Goal: Task Accomplishment & Management: Manage account settings

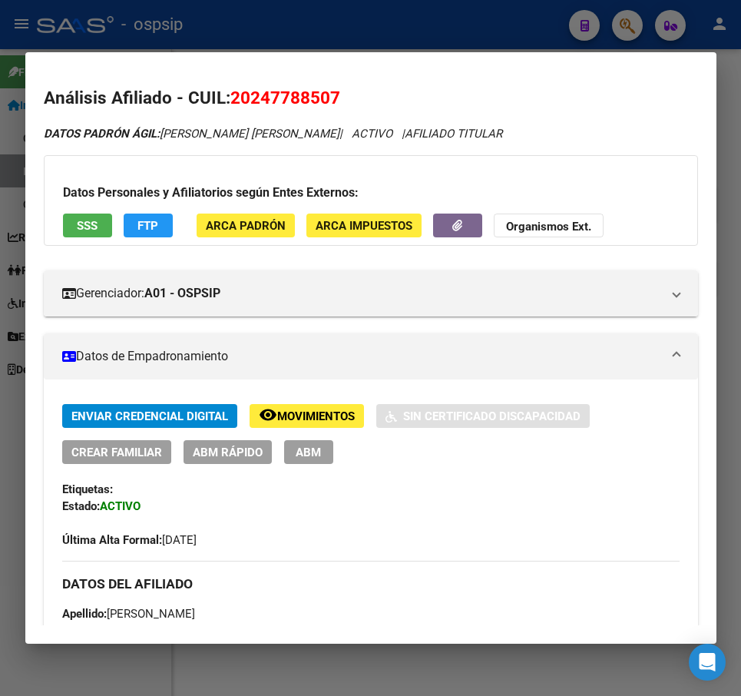
scroll to position [384, 0]
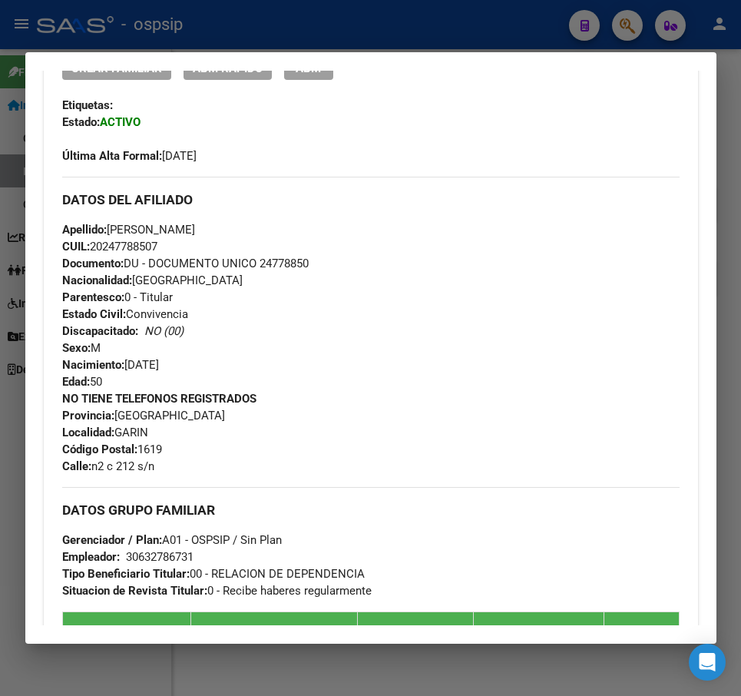
click at [425, 38] on div at bounding box center [370, 348] width 741 height 696
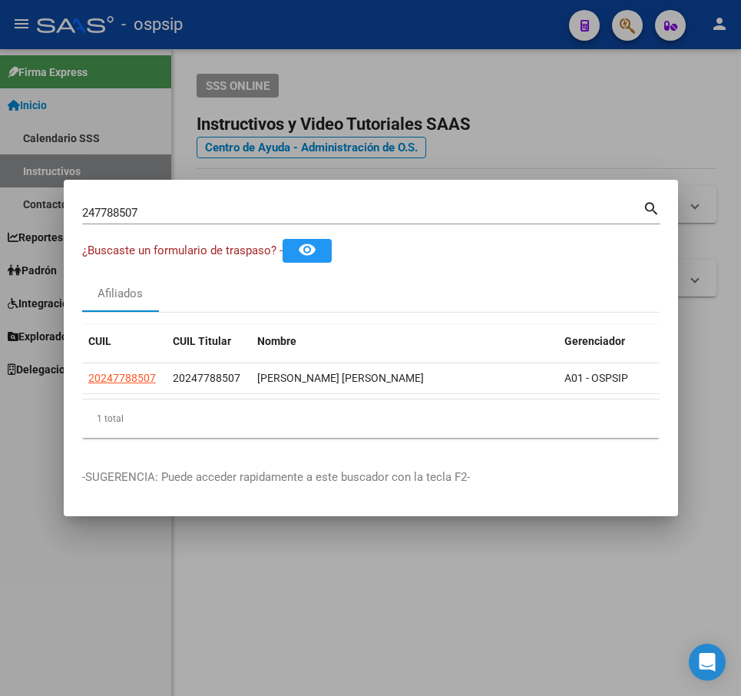
drag, startPoint x: 466, startPoint y: 117, endPoint x: 590, endPoint y: 141, distance: 125.9
click at [468, 117] on div at bounding box center [370, 348] width 741 height 696
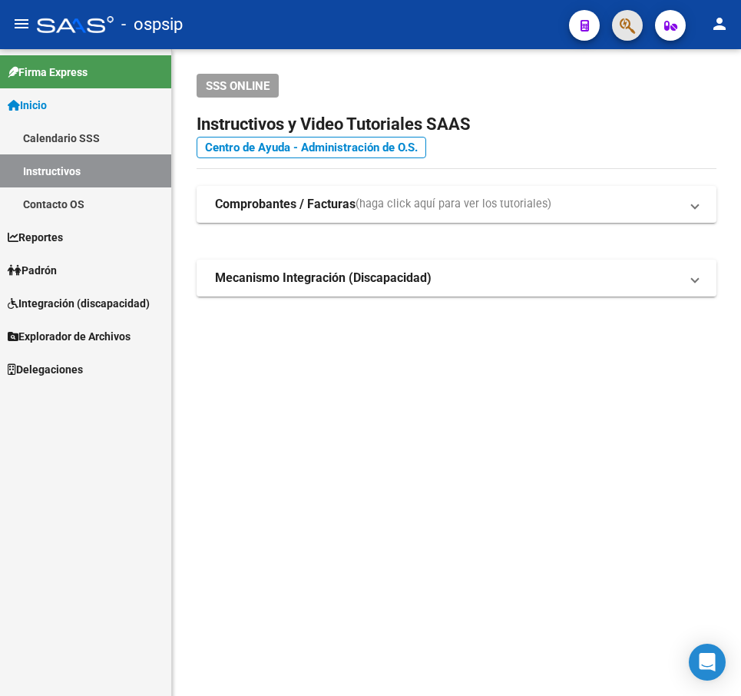
click at [617, 26] on button "button" at bounding box center [627, 25] width 31 height 31
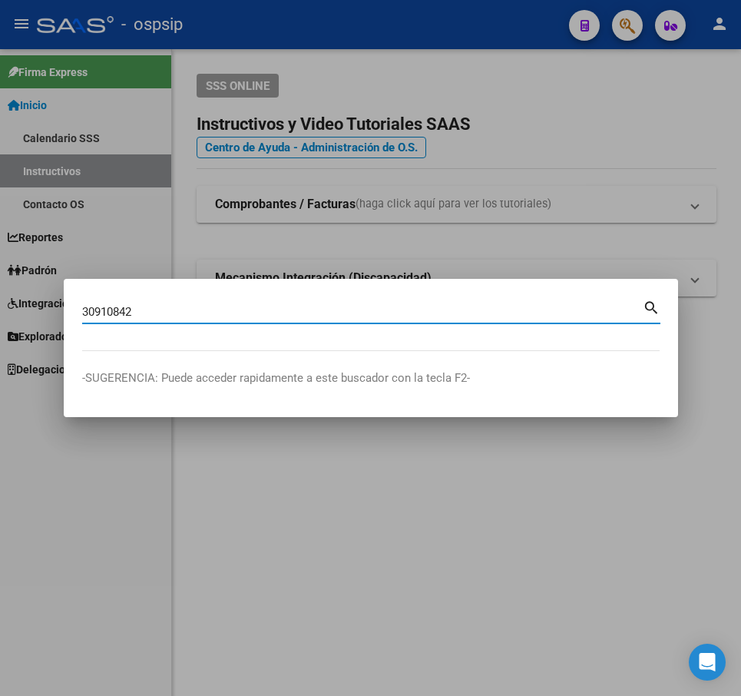
type input "30910842"
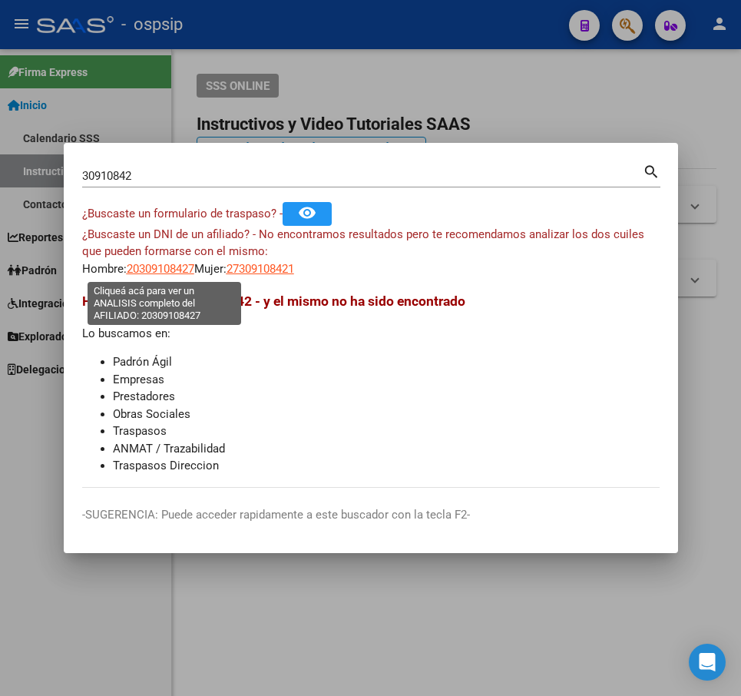
click at [154, 269] on span "20309108427" at bounding box center [161, 269] width 68 height 14
type textarea "20309108427"
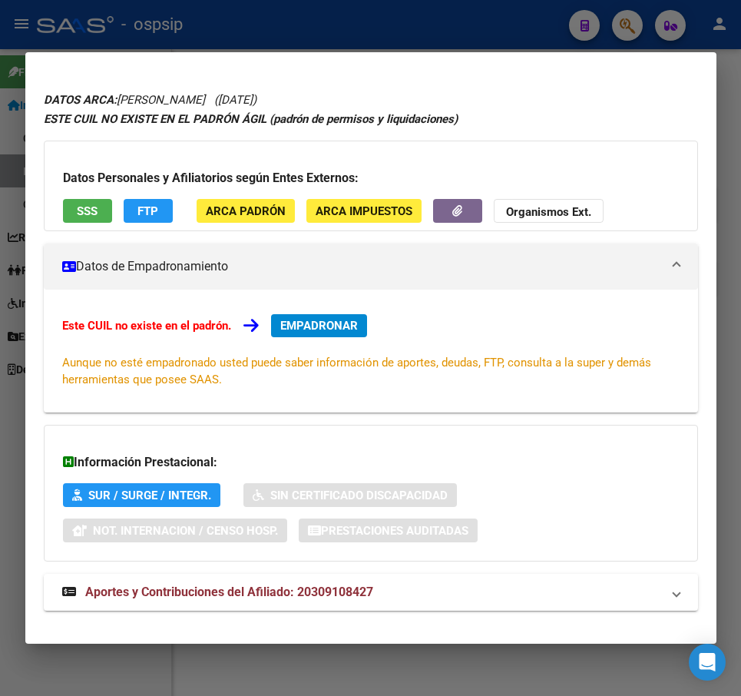
scroll to position [55, 0]
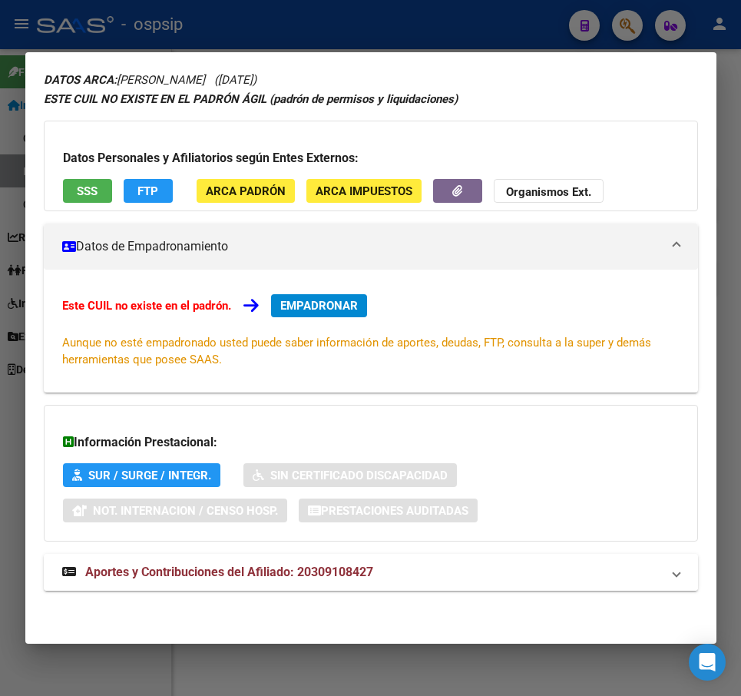
click at [421, 578] on mat-panel-title "Aportes y Contribuciones del Afiliado: 20309108427" at bounding box center [361, 572] width 599 height 18
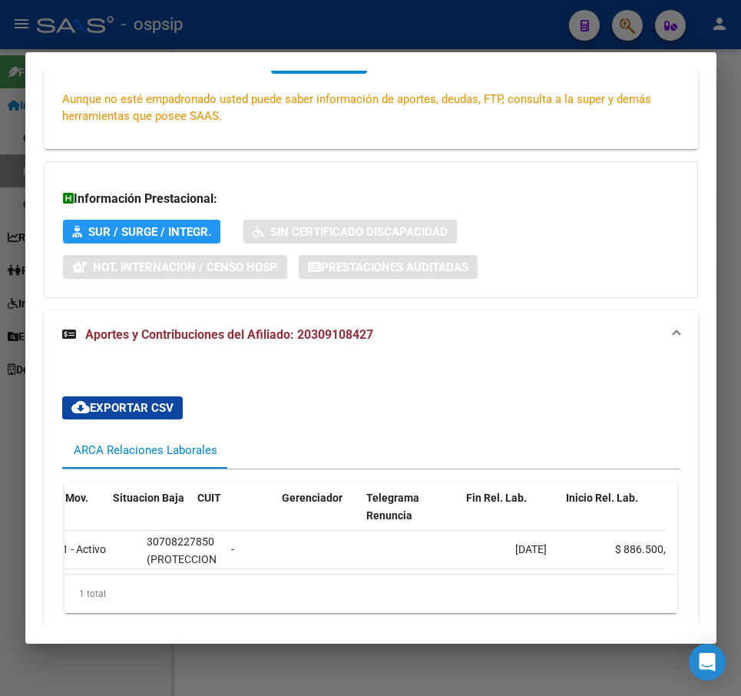
scroll to position [0, 337]
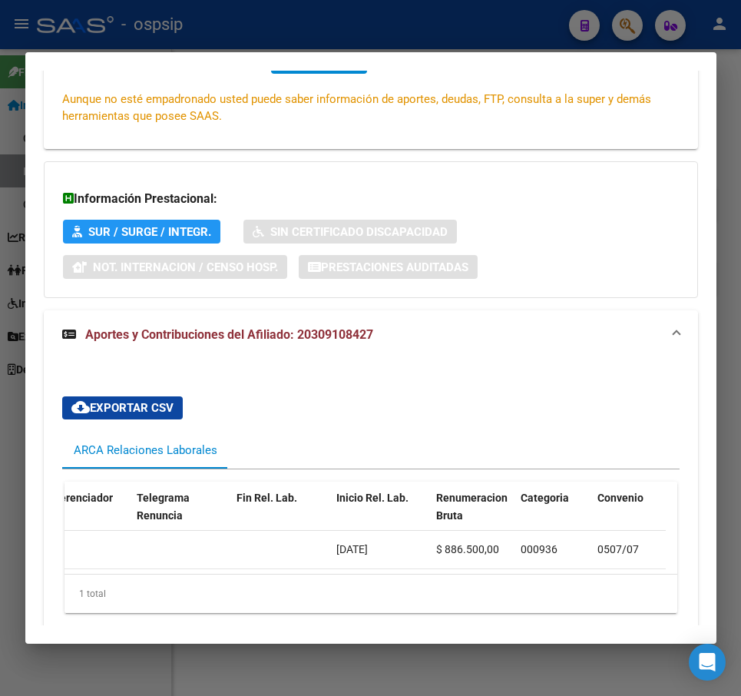
click at [362, 39] on div at bounding box center [370, 348] width 741 height 696
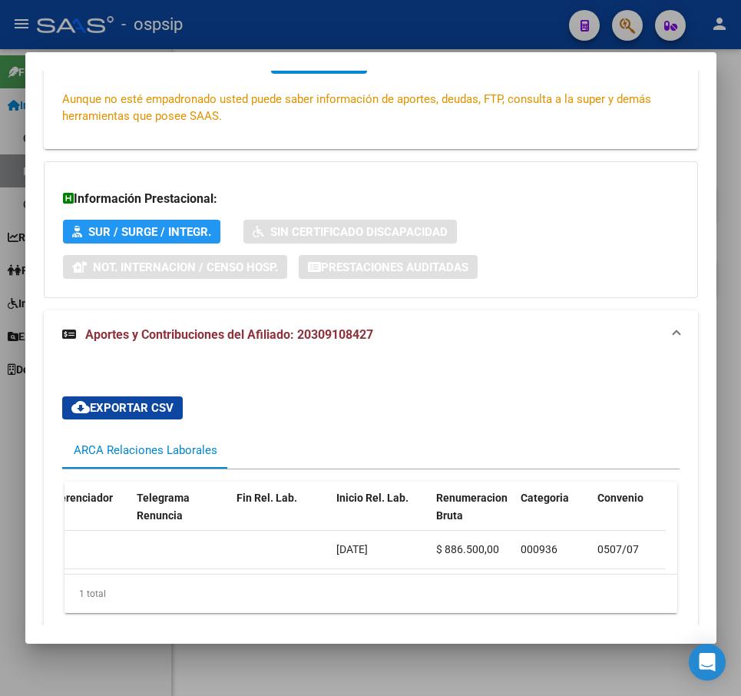
click at [364, 45] on div at bounding box center [370, 348] width 741 height 696
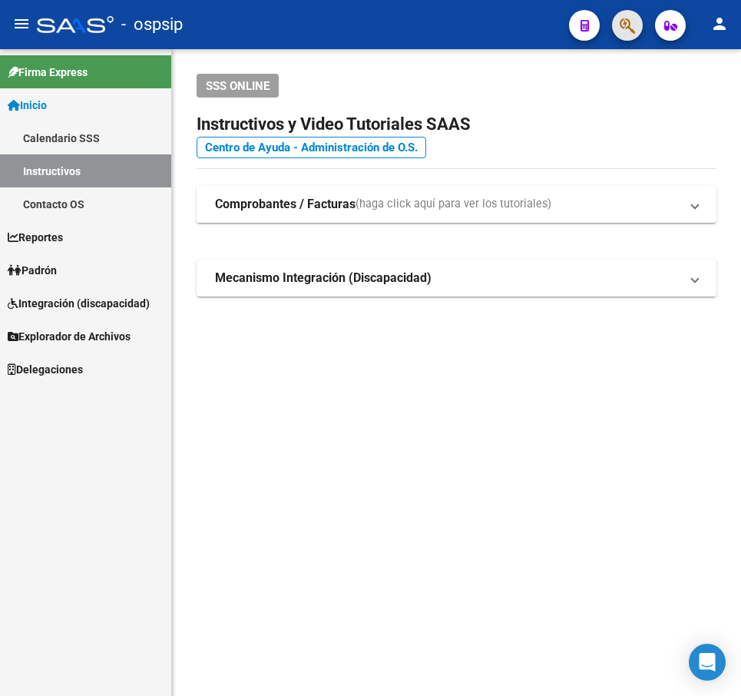
click at [636, 37] on button "button" at bounding box center [627, 25] width 31 height 31
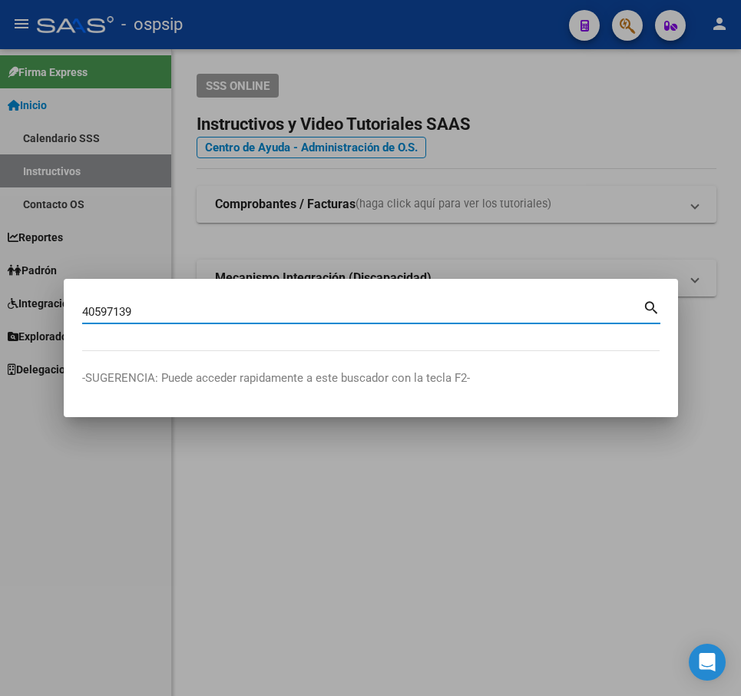
type input "40597139"
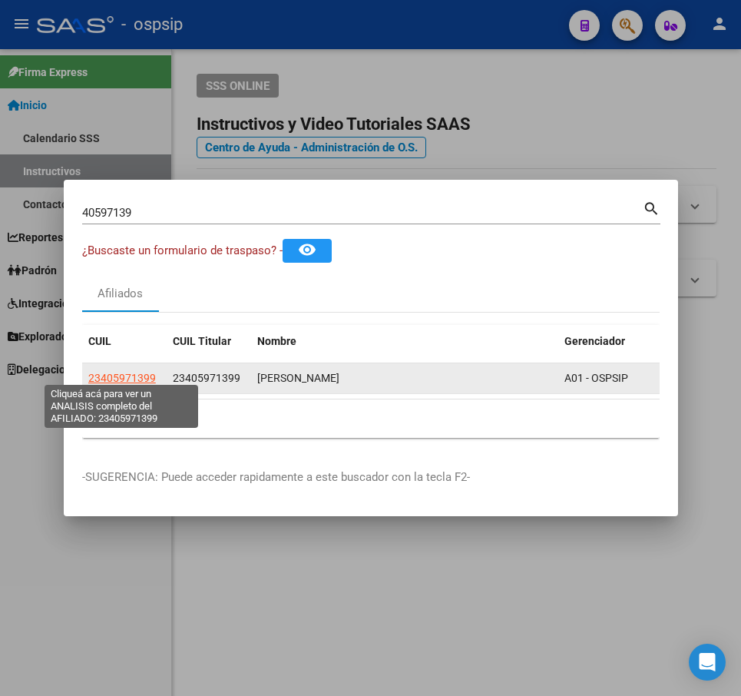
click at [131, 372] on span "23405971399" at bounding box center [122, 378] width 68 height 12
type textarea "23405971399"
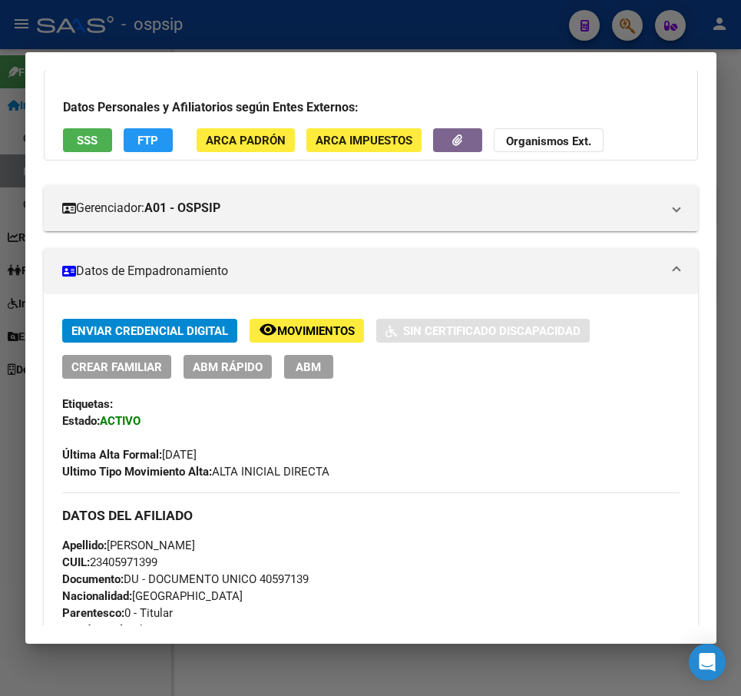
scroll to position [77, 0]
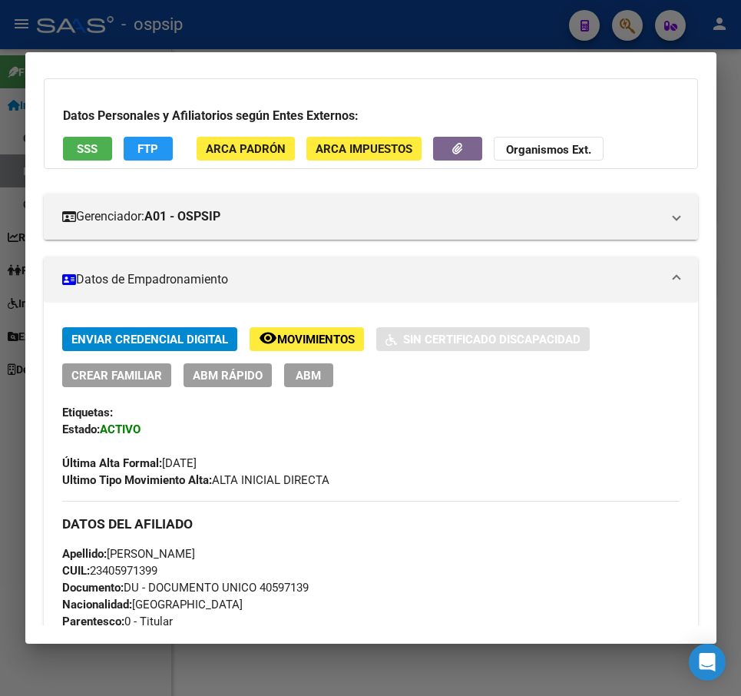
click at [303, 344] on span "Movimientos" at bounding box center [316, 339] width 78 height 14
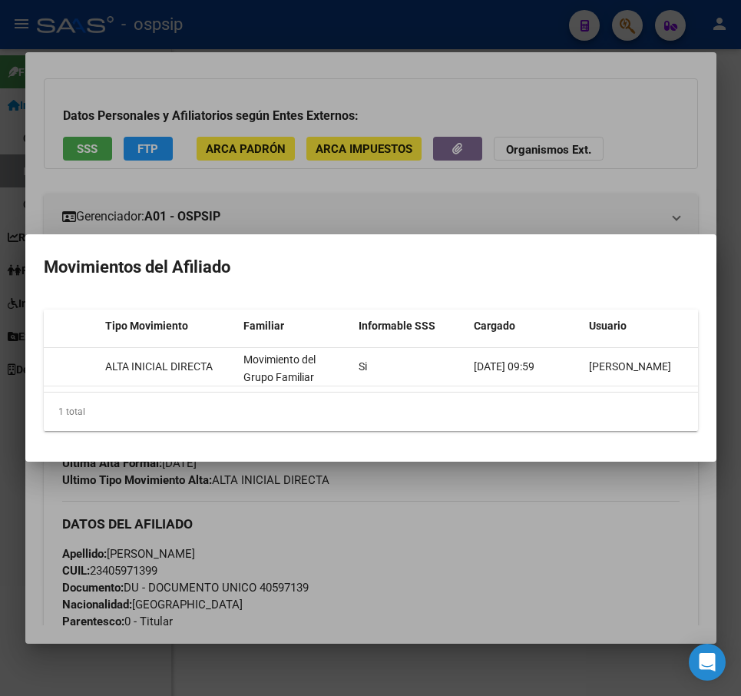
scroll to position [0, 218]
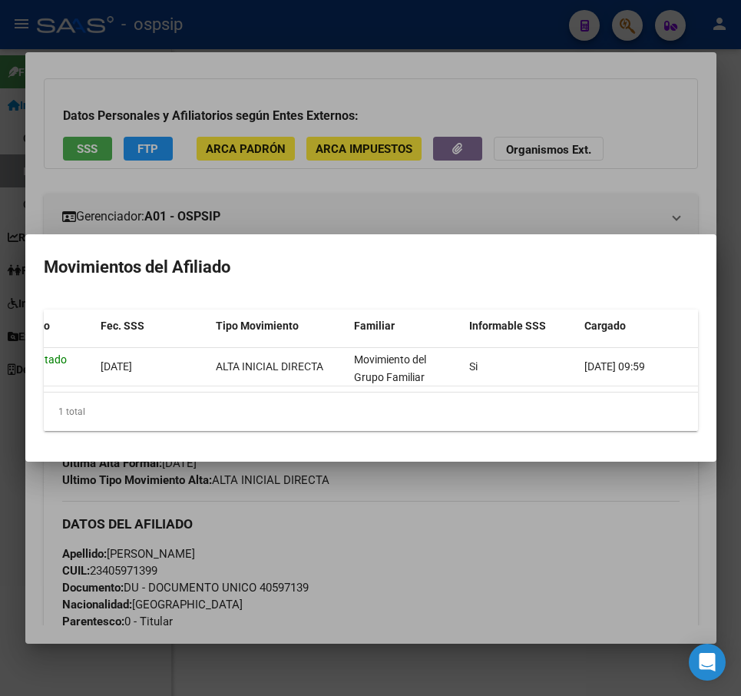
click at [496, 575] on div at bounding box center [370, 348] width 741 height 696
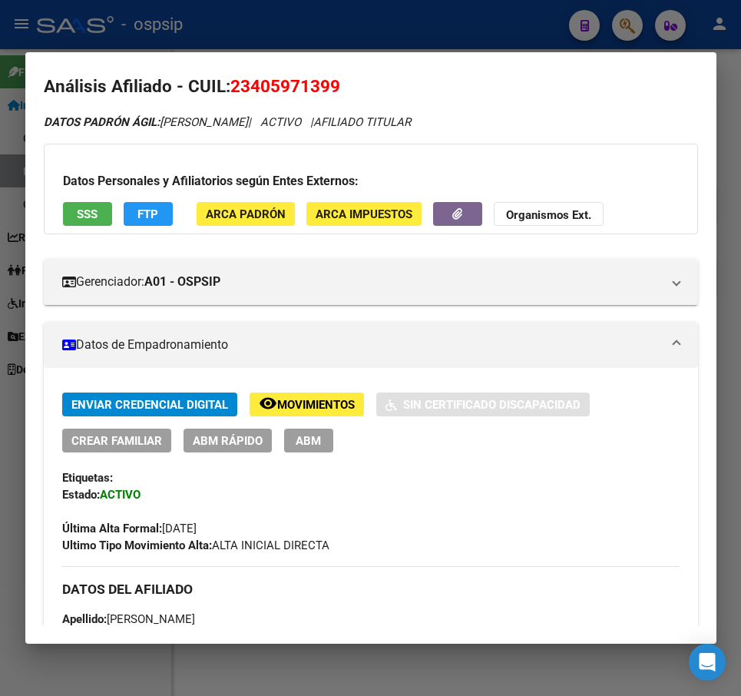
scroll to position [0, 0]
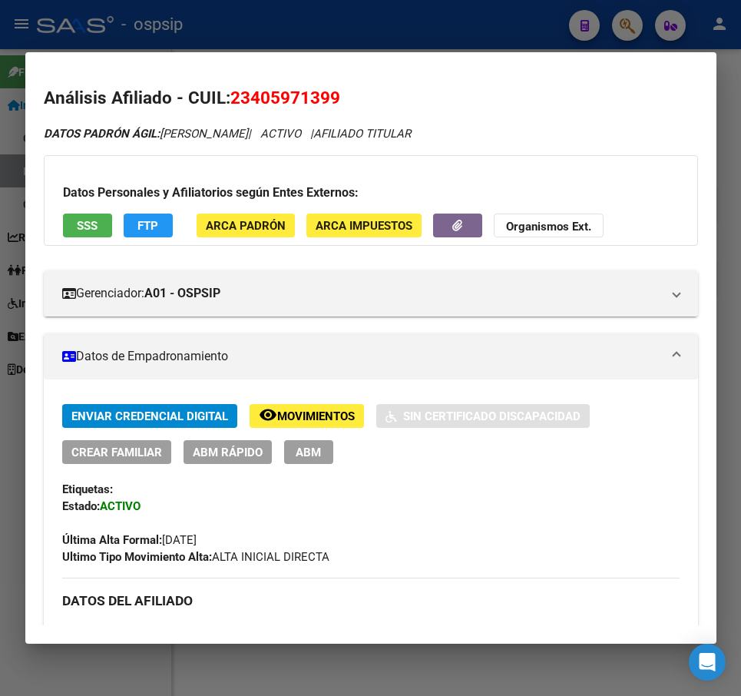
click at [312, 458] on span "ABM" at bounding box center [308, 452] width 25 height 14
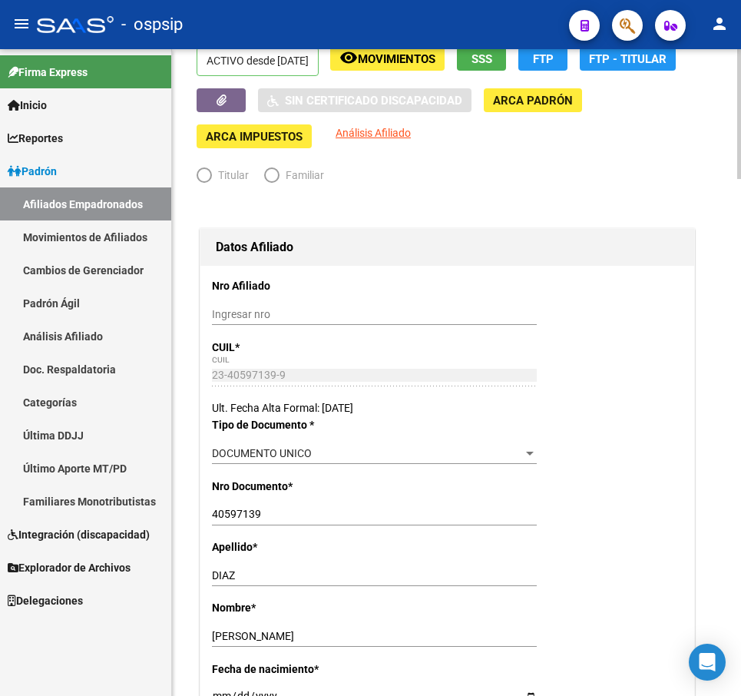
radio input "true"
type input "30-71586626-5"
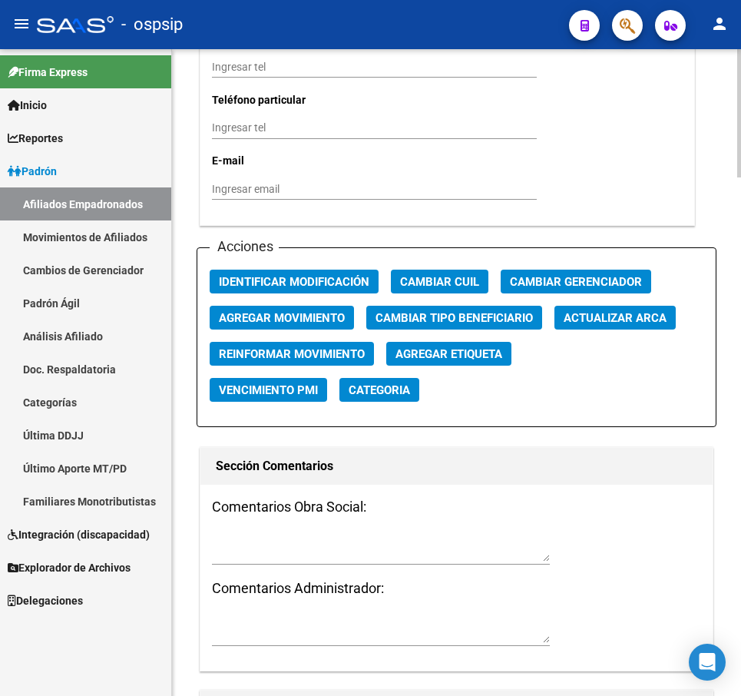
scroll to position [1689, 0]
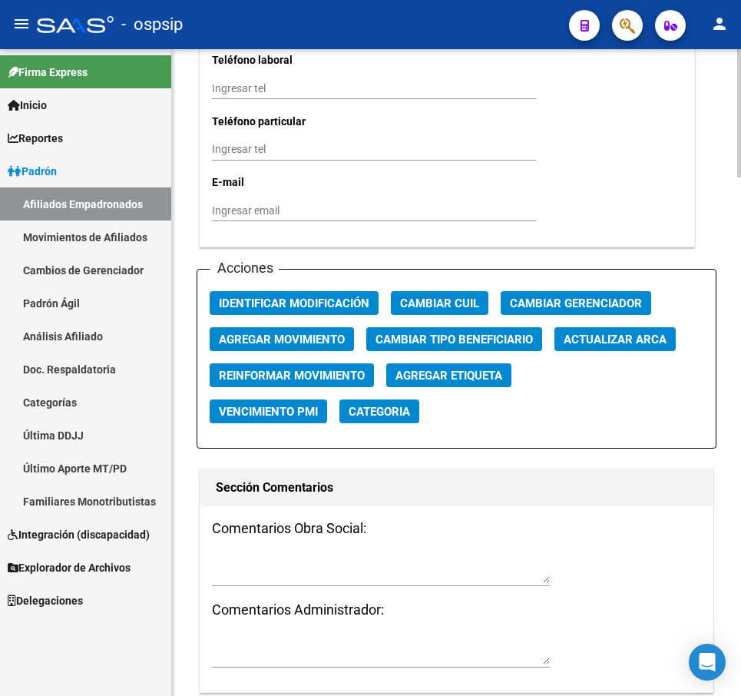
click at [279, 339] on span "Agregar Movimiento" at bounding box center [282, 339] width 126 height 14
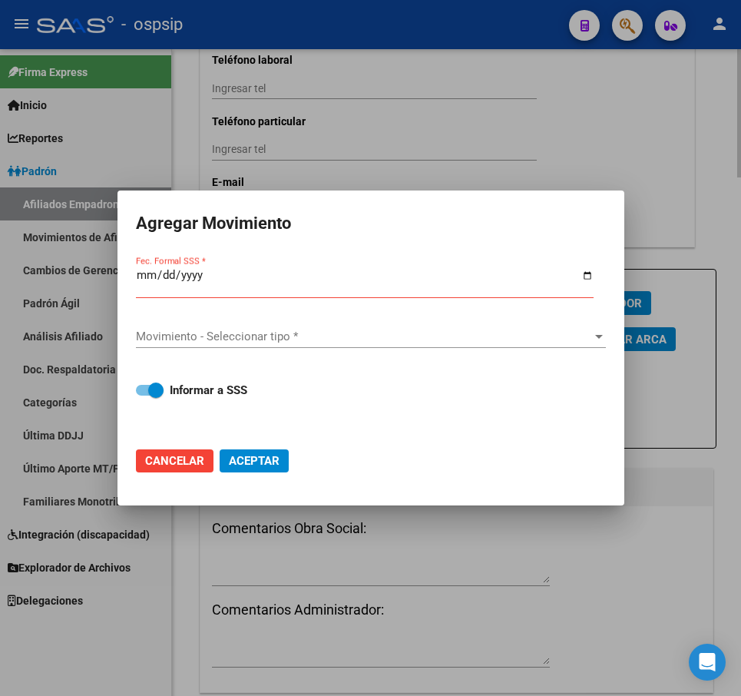
drag, startPoint x: 682, startPoint y: 589, endPoint x: 474, endPoint y: 497, distance: 227.2
click at [674, 582] on div at bounding box center [370, 348] width 741 height 696
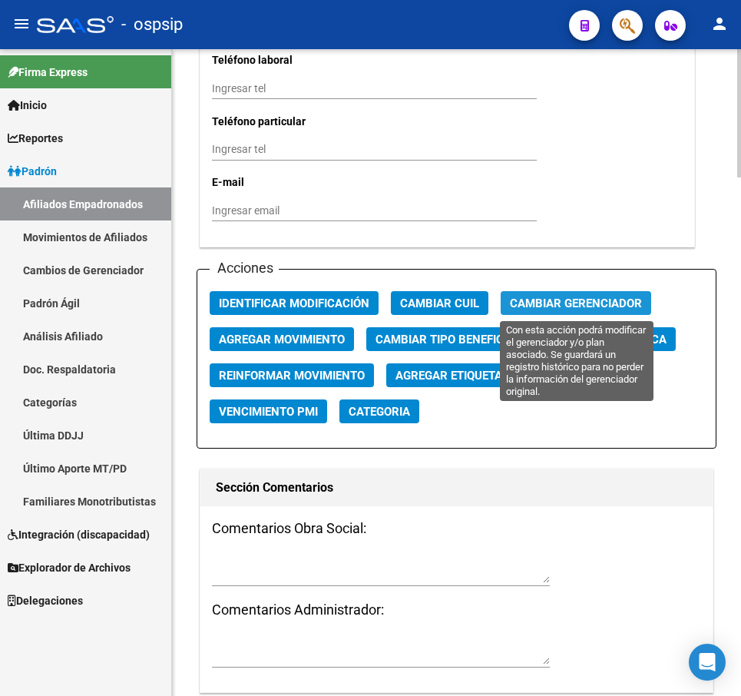
click at [577, 306] on span "Cambiar Gerenciador" at bounding box center [576, 303] width 132 height 14
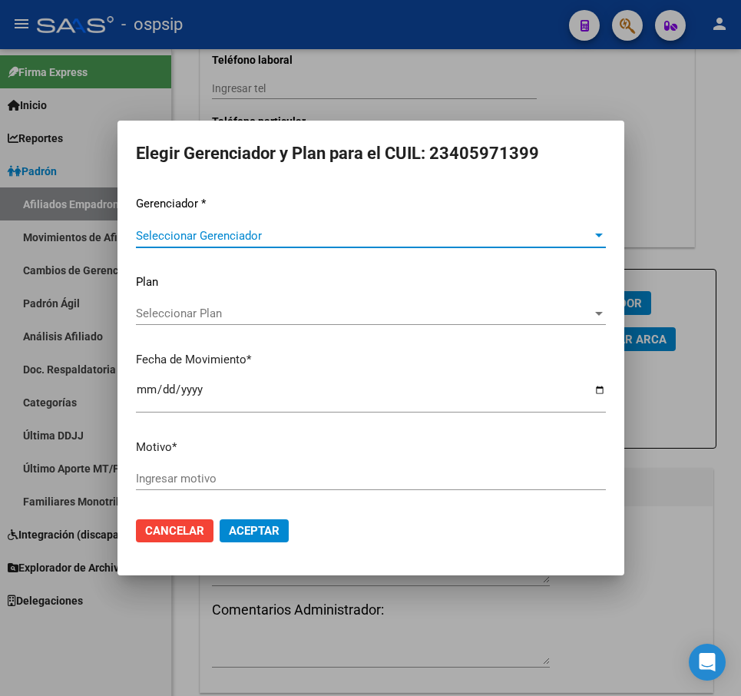
click at [269, 223] on div "Gerenciador * Seleccionar Gerenciador Seleccionar Gerenciador Plan Seleccionar …" at bounding box center [371, 349] width 470 height 309
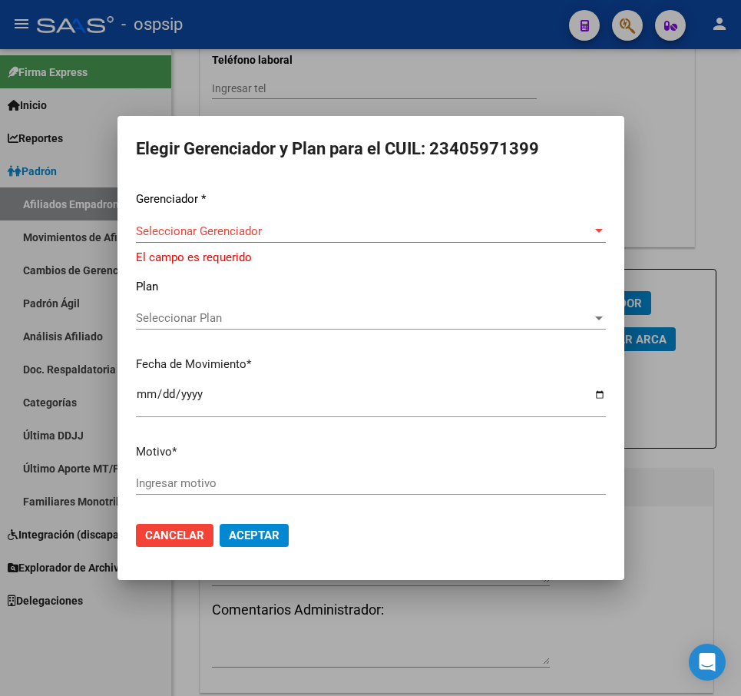
click at [270, 235] on span "Seleccionar Gerenciador" at bounding box center [364, 231] width 456 height 14
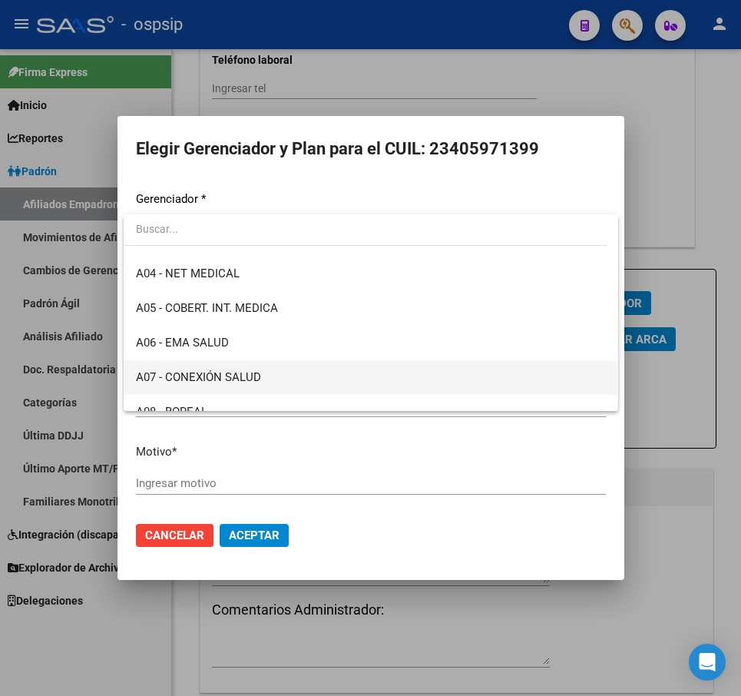
scroll to position [77, 0]
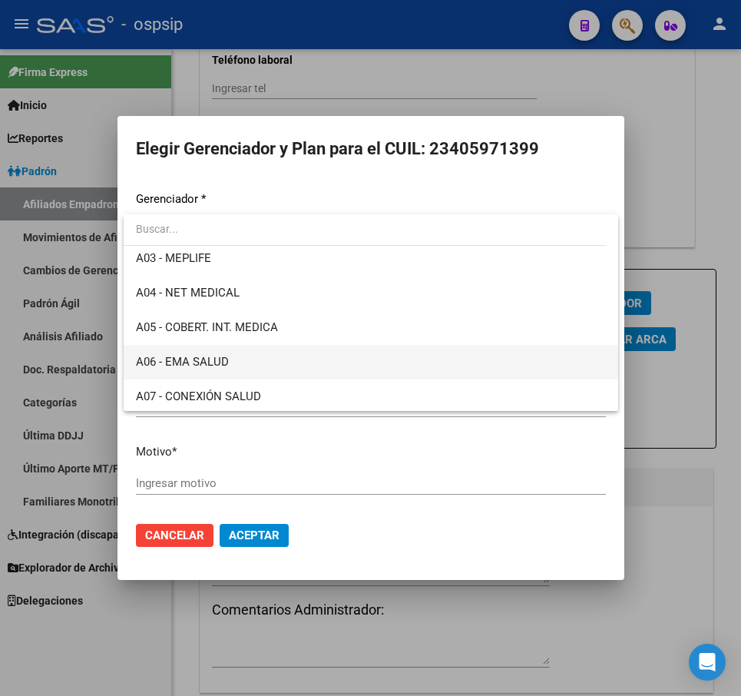
click at [282, 355] on span "A06 - EMA SALUD" at bounding box center [371, 362] width 470 height 35
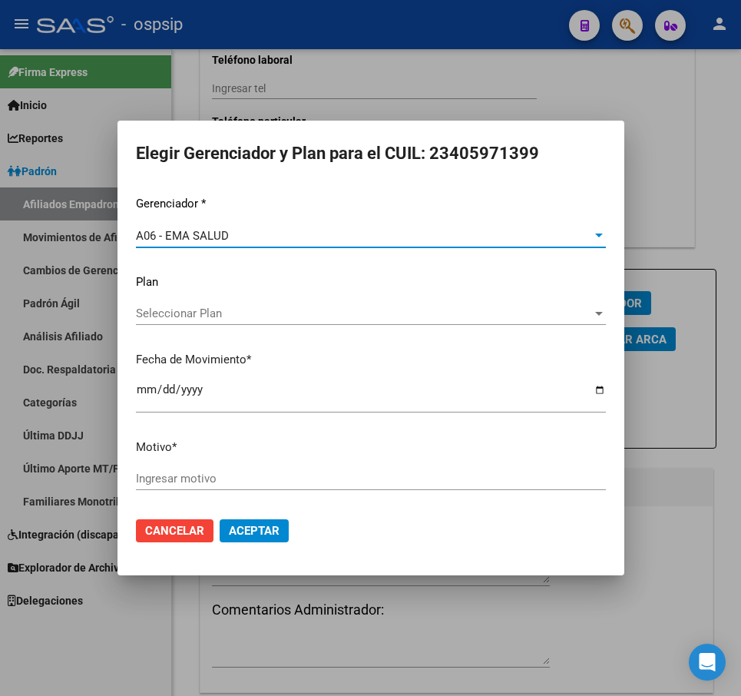
click at [243, 475] on input "Ingresar motivo" at bounding box center [371, 478] width 470 height 14
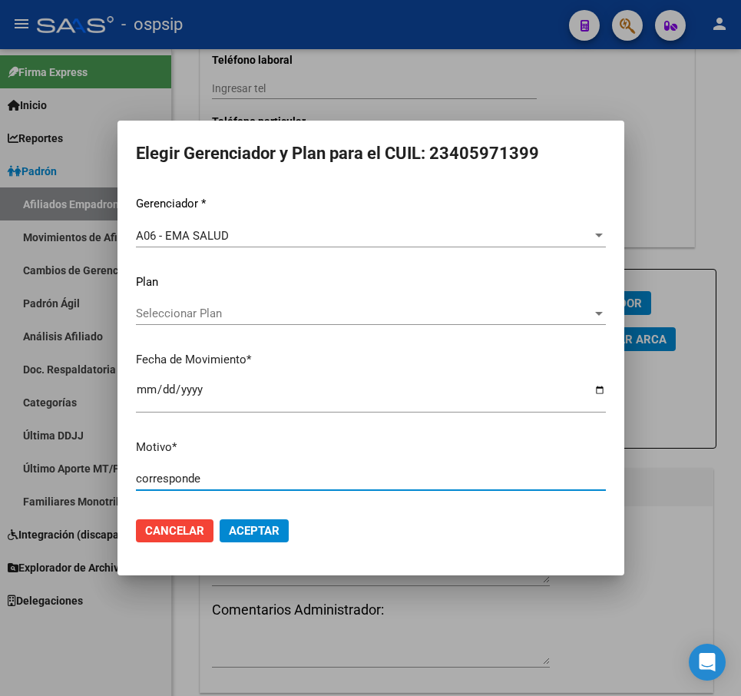
type input "corresponde"
click at [280, 545] on mat-dialog-actions "Cancelar Aceptar" at bounding box center [371, 530] width 470 height 52
click at [280, 537] on button "Aceptar" at bounding box center [254, 530] width 69 height 23
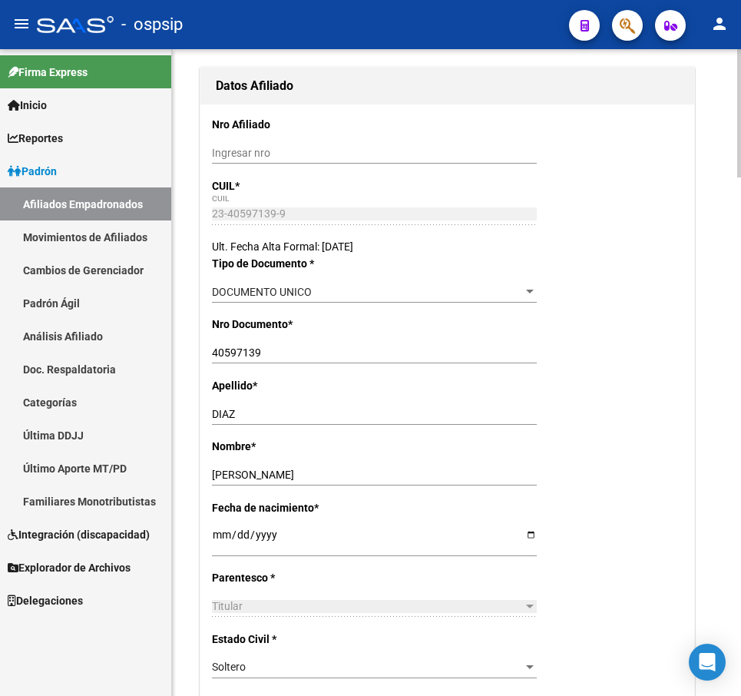
scroll to position [0, 0]
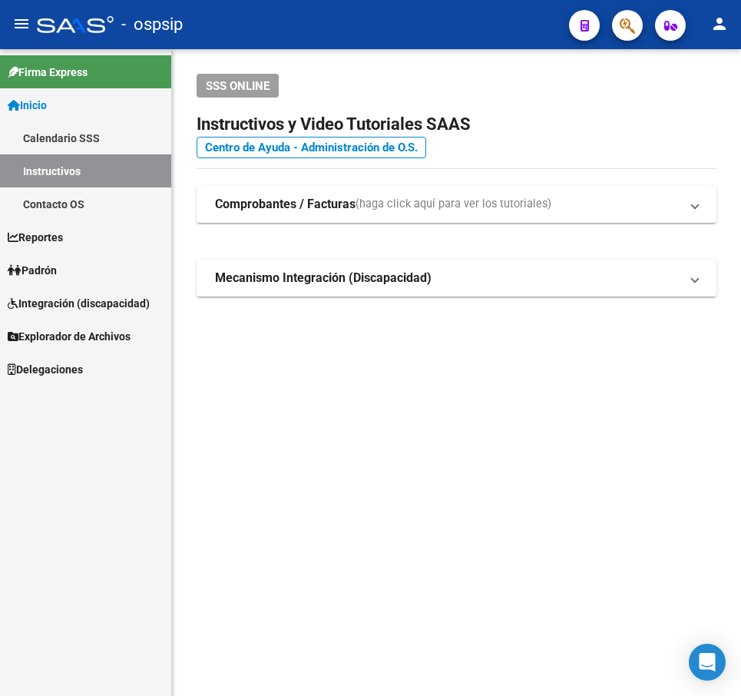
click at [620, 15] on span "button" at bounding box center [627, 25] width 15 height 31
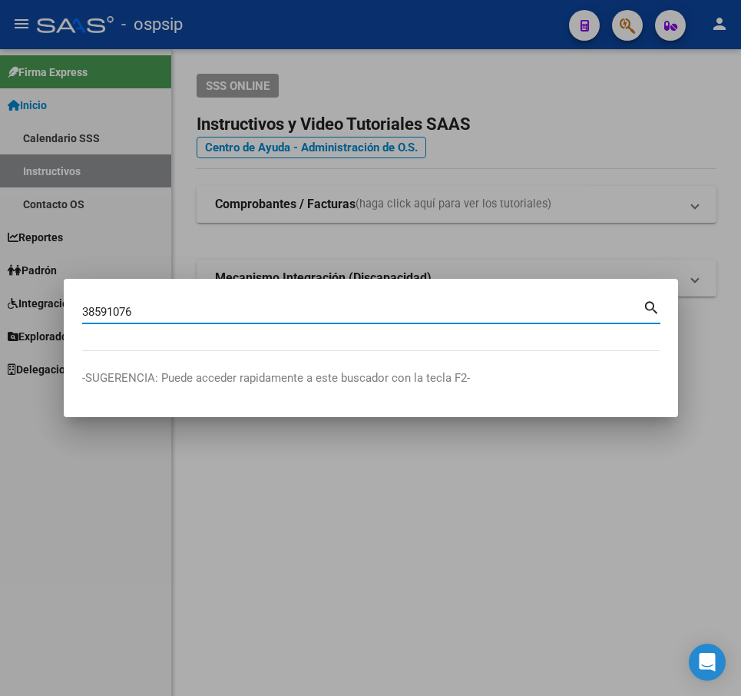
type input "38591076"
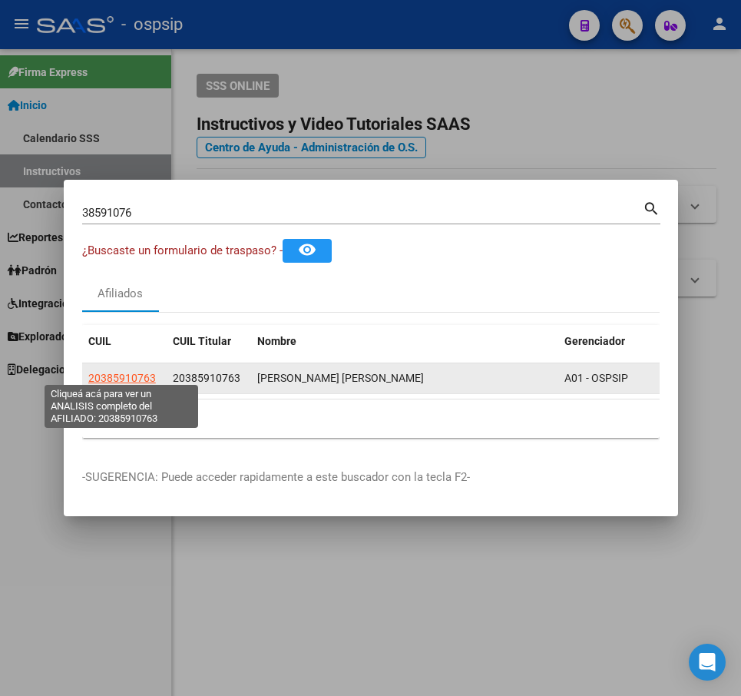
click at [106, 372] on span "20385910763" at bounding box center [122, 378] width 68 height 12
type textarea "20385910763"
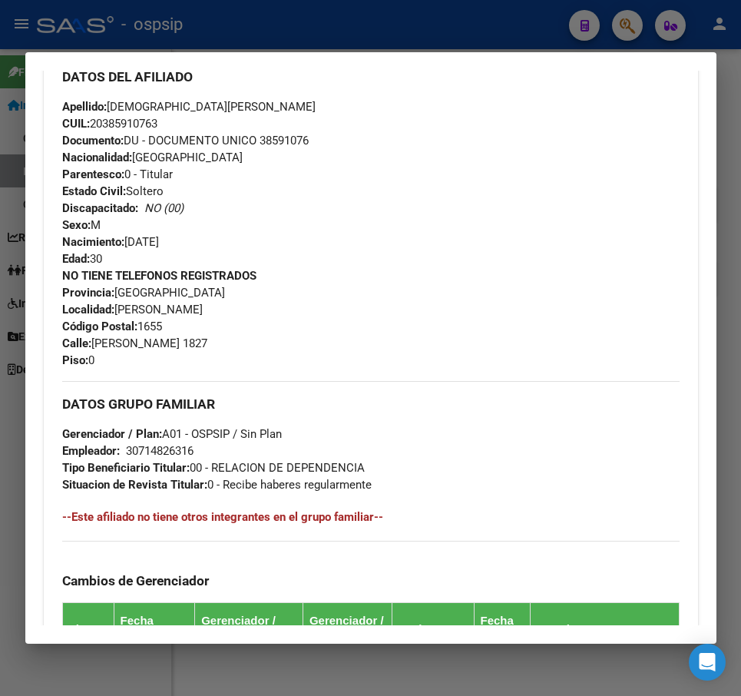
scroll to position [537, 0]
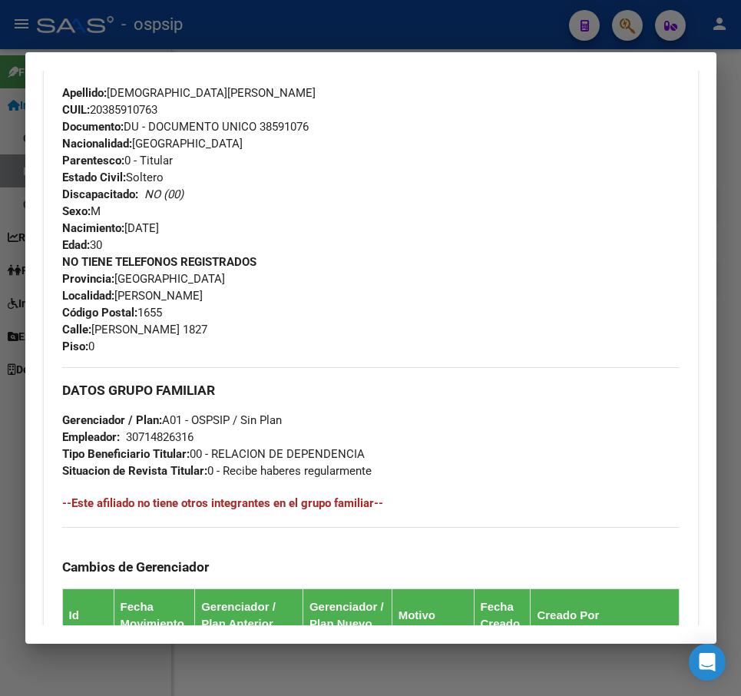
click at [476, 23] on div at bounding box center [370, 348] width 741 height 696
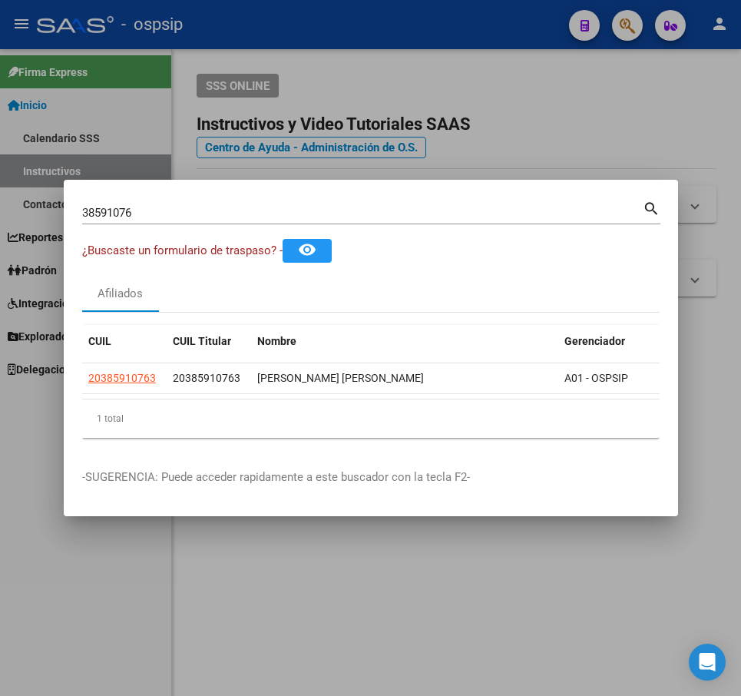
click at [476, 23] on div at bounding box center [370, 348] width 741 height 696
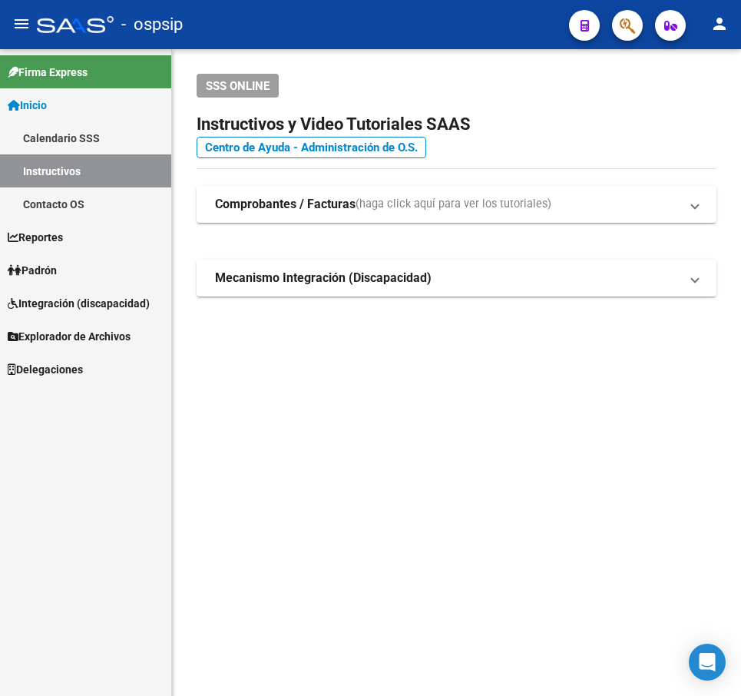
click at [672, 20] on icon "button" at bounding box center [670, 26] width 13 height 12
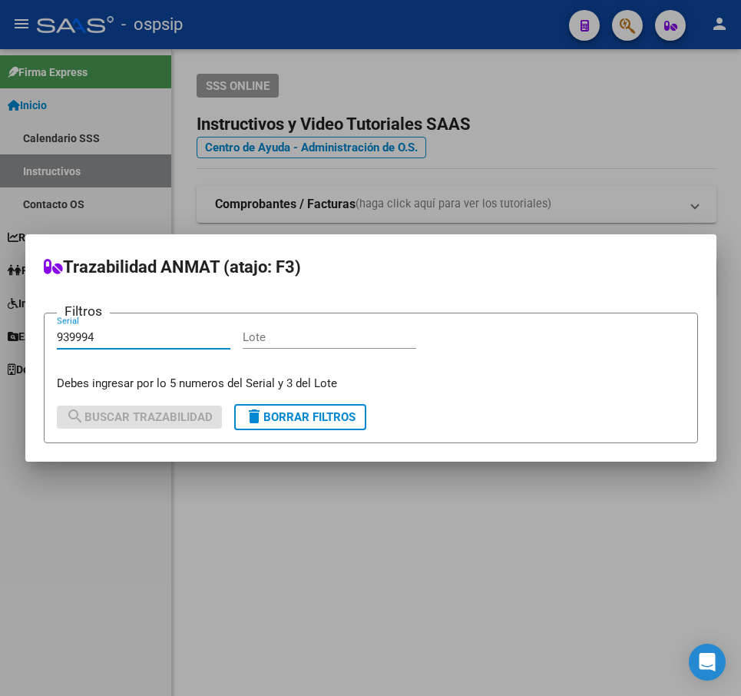
type input "939994"
drag, startPoint x: 386, startPoint y: 566, endPoint x: 392, endPoint y: 527, distance: 39.6
click at [392, 566] on div at bounding box center [370, 348] width 741 height 696
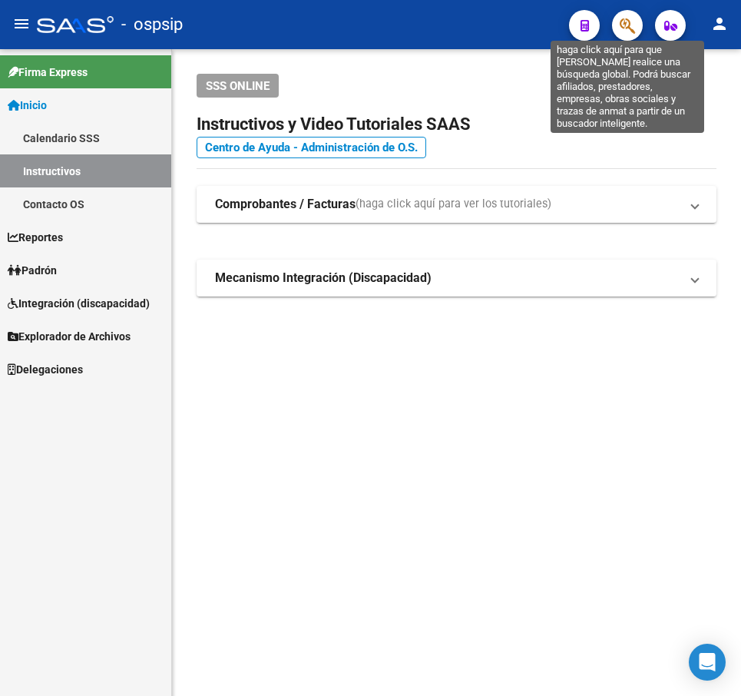
click at [626, 34] on icon "button" at bounding box center [627, 26] width 15 height 18
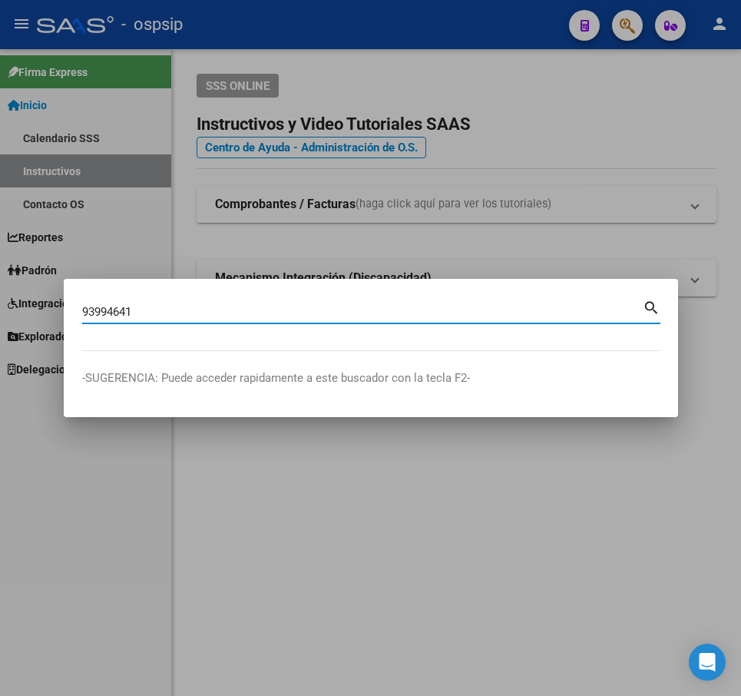
type input "93994641"
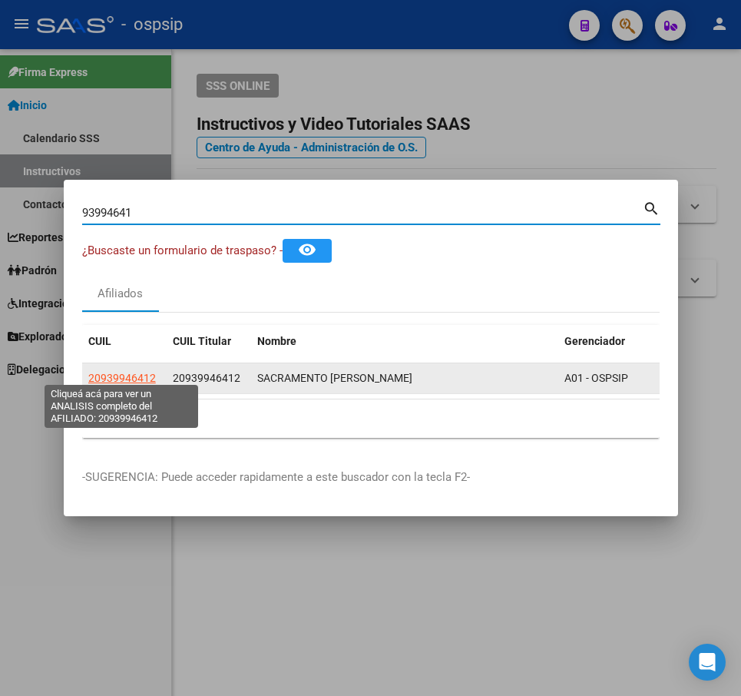
click at [118, 372] on span "20939946412" at bounding box center [122, 378] width 68 height 12
type textarea "20939946412"
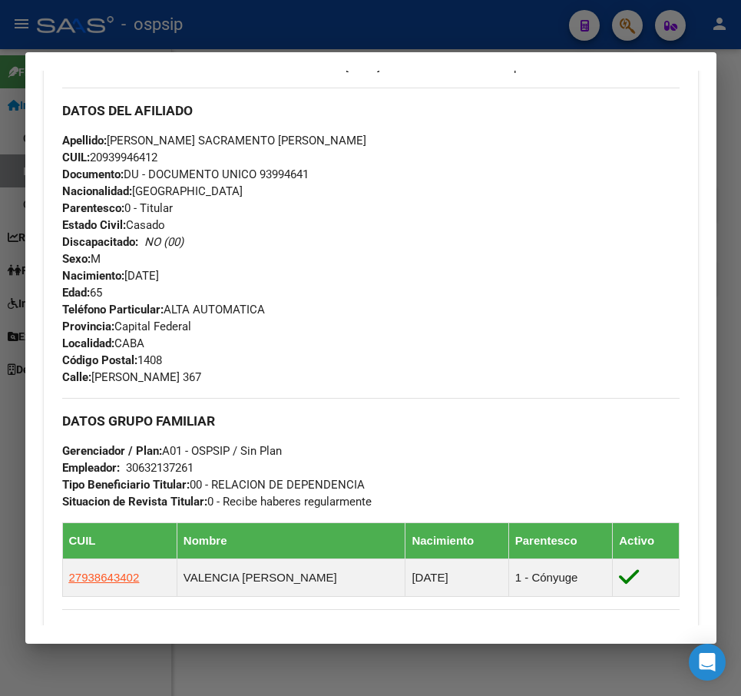
scroll to position [524, 0]
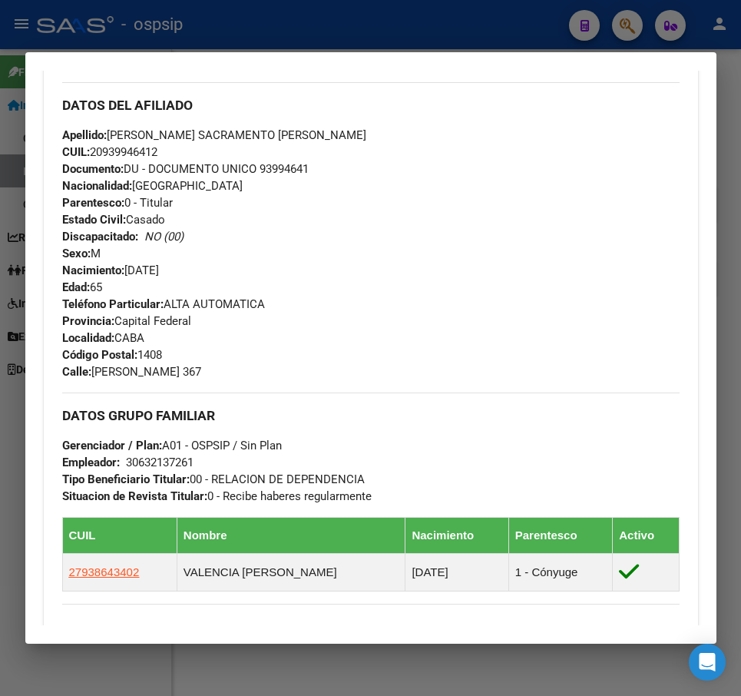
click at [429, 26] on div at bounding box center [370, 348] width 741 height 696
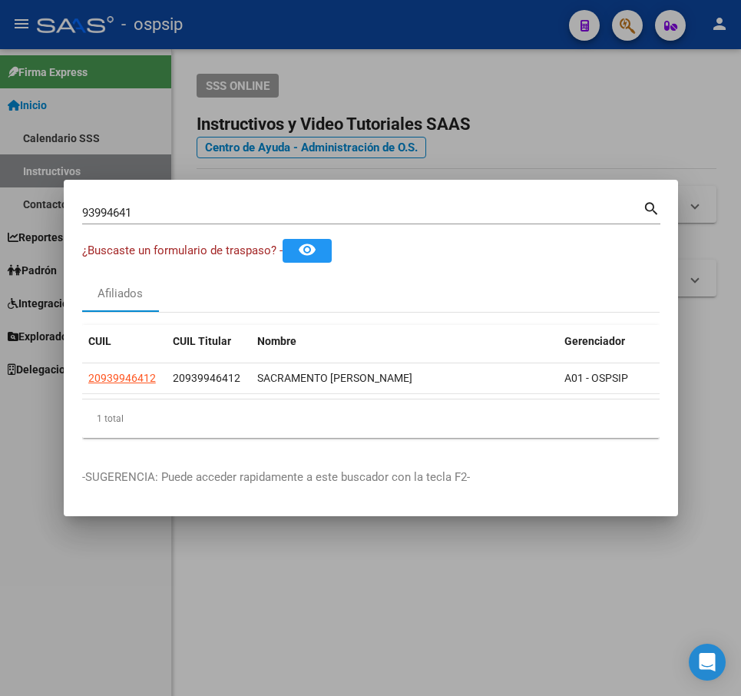
drag, startPoint x: 429, startPoint y: 26, endPoint x: 484, endPoint y: 235, distance: 215.8
click at [429, 28] on div at bounding box center [370, 348] width 741 height 696
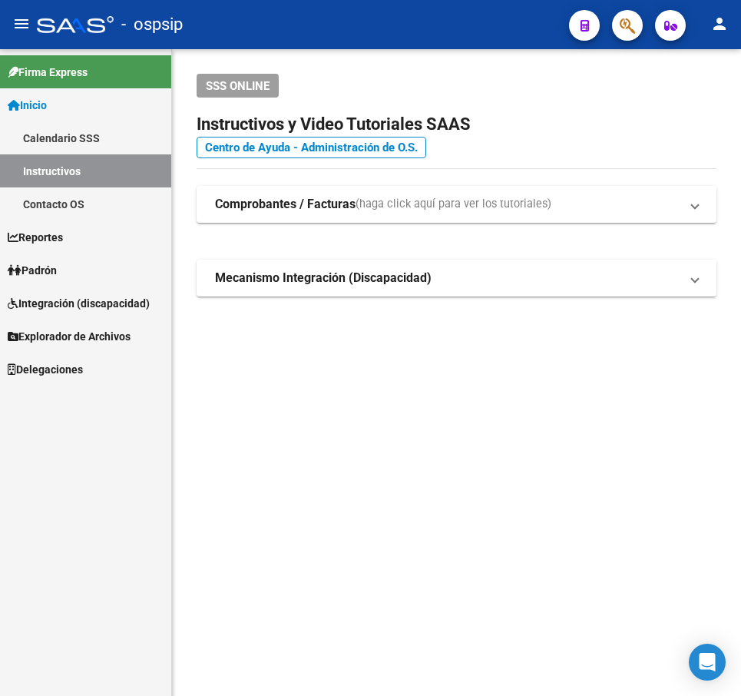
click at [618, 27] on button "button" at bounding box center [627, 25] width 31 height 31
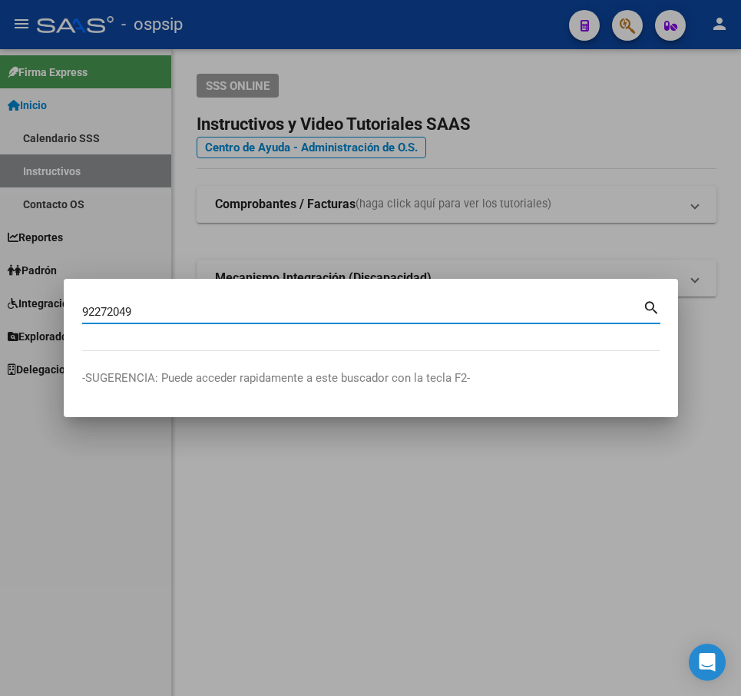
type input "92272049"
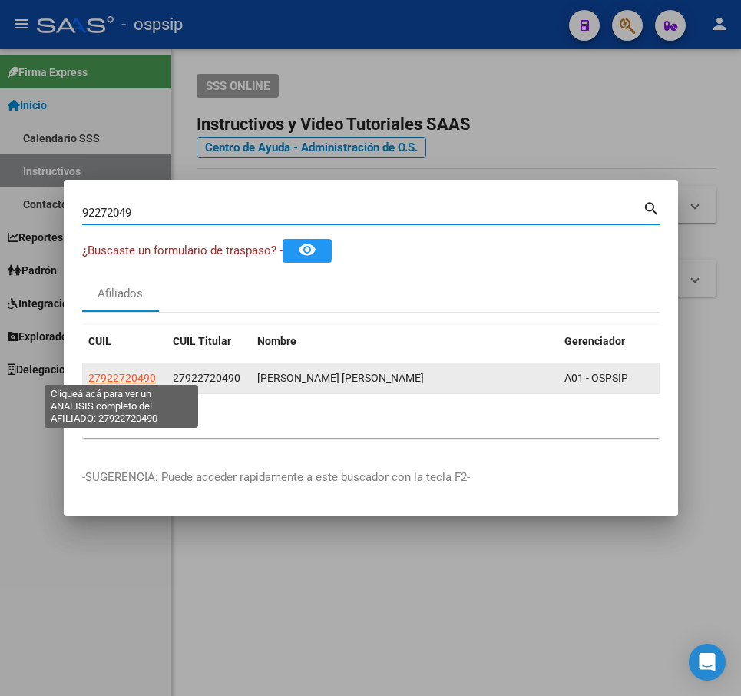
click at [127, 372] on span "27922720490" at bounding box center [122, 378] width 68 height 12
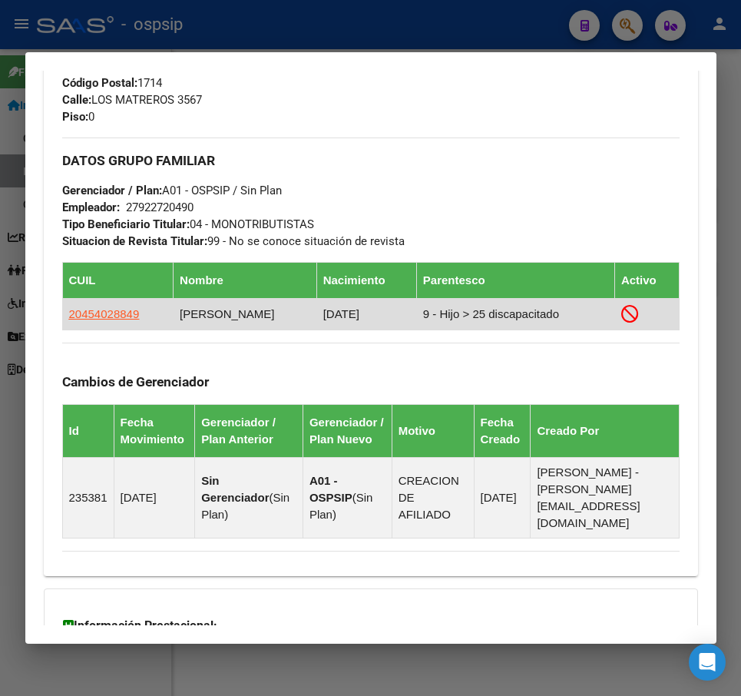
scroll to position [768, 0]
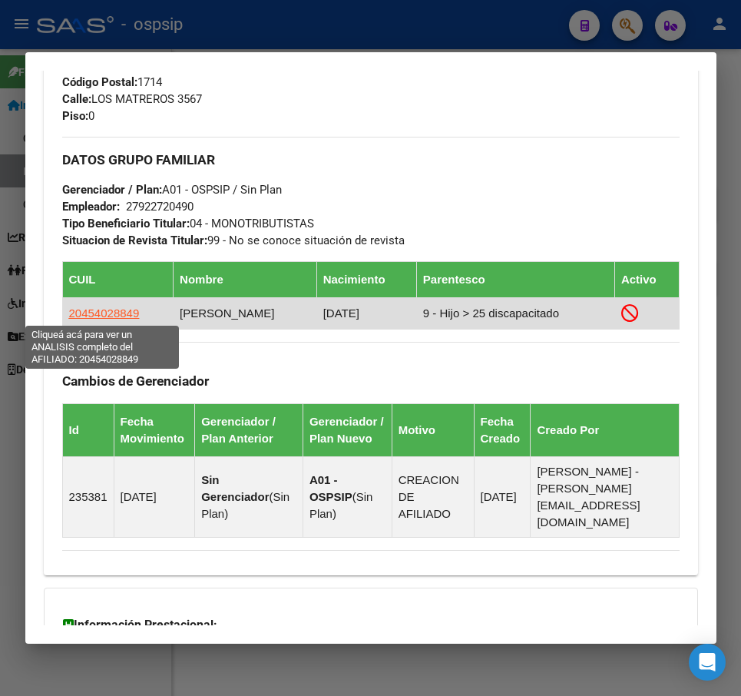
click at [95, 313] on span "20454028849" at bounding box center [104, 312] width 71 height 13
type textarea "20454028849"
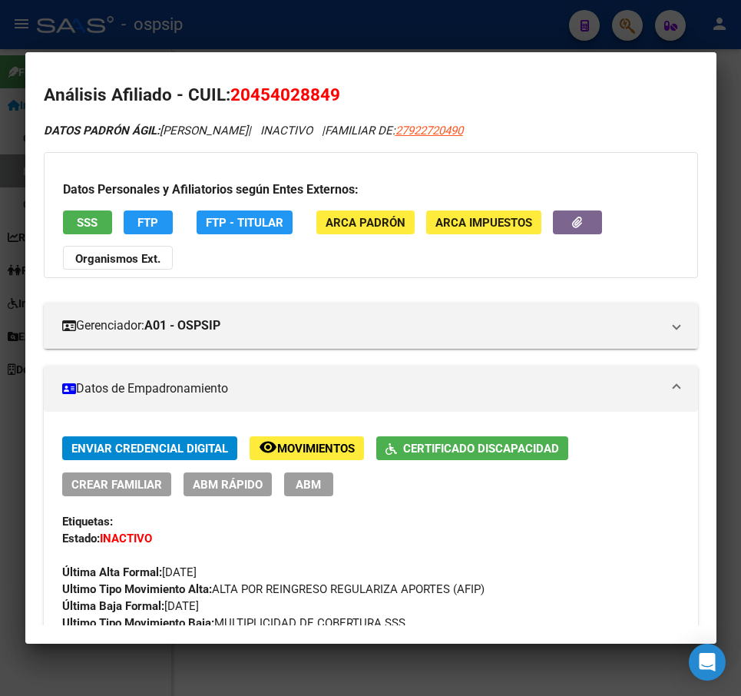
scroll to position [0, 0]
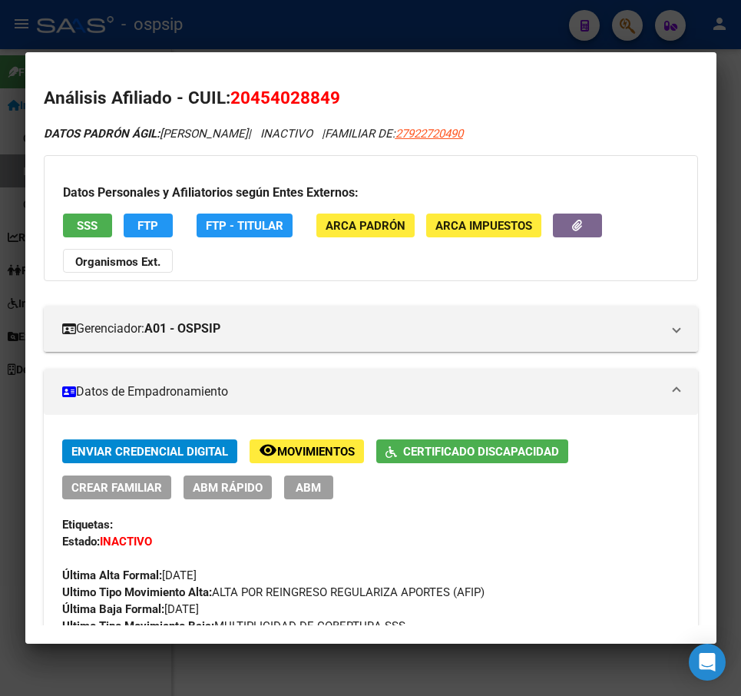
click at [459, 28] on div at bounding box center [370, 348] width 741 height 696
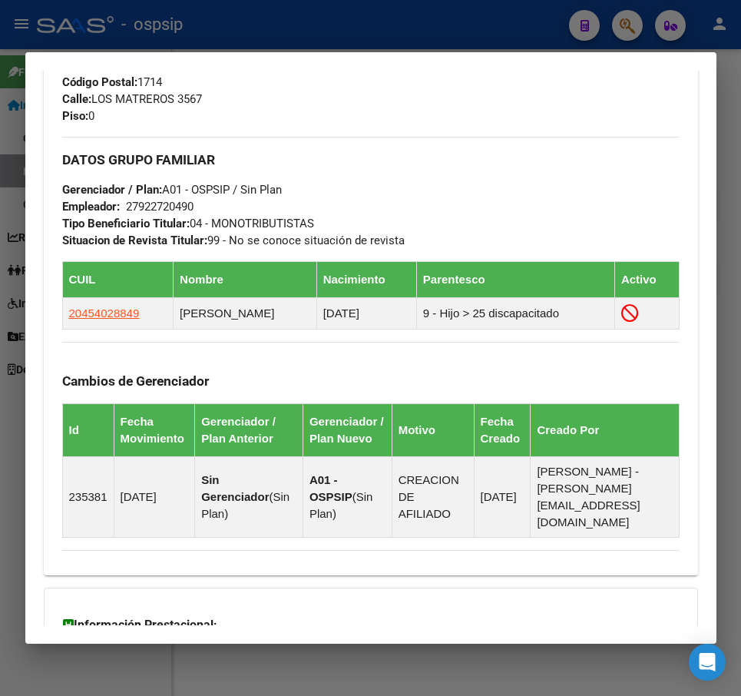
click at [459, 30] on div at bounding box center [370, 348] width 741 height 696
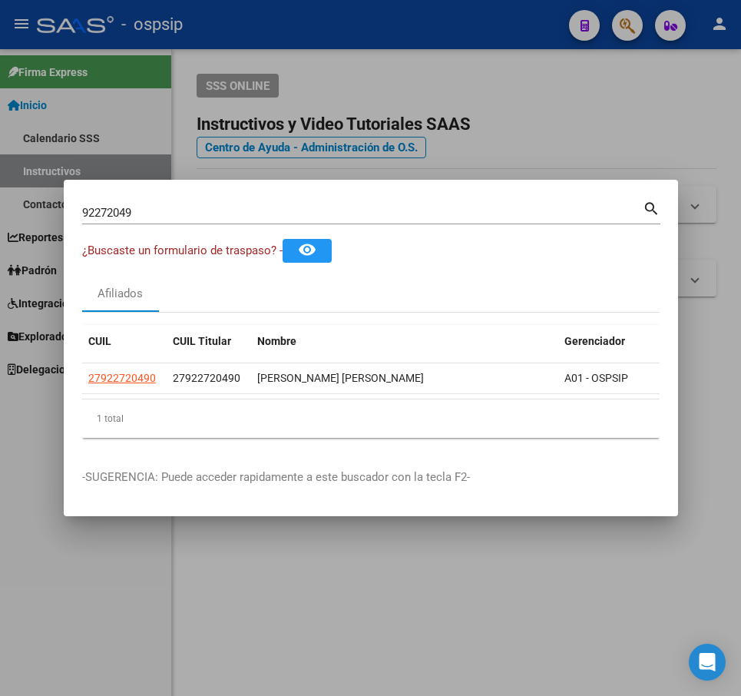
click at [479, 104] on div at bounding box center [370, 348] width 741 height 696
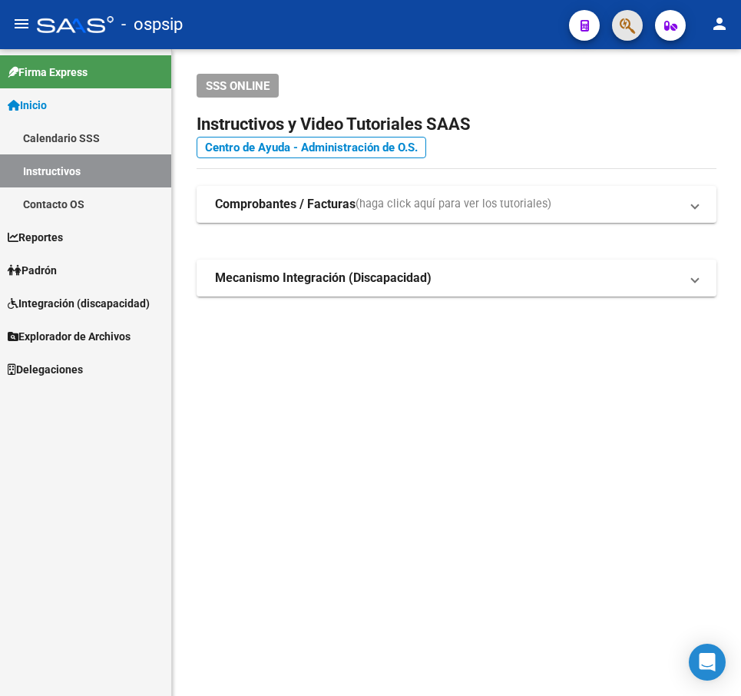
click at [619, 31] on button "button" at bounding box center [627, 25] width 31 height 31
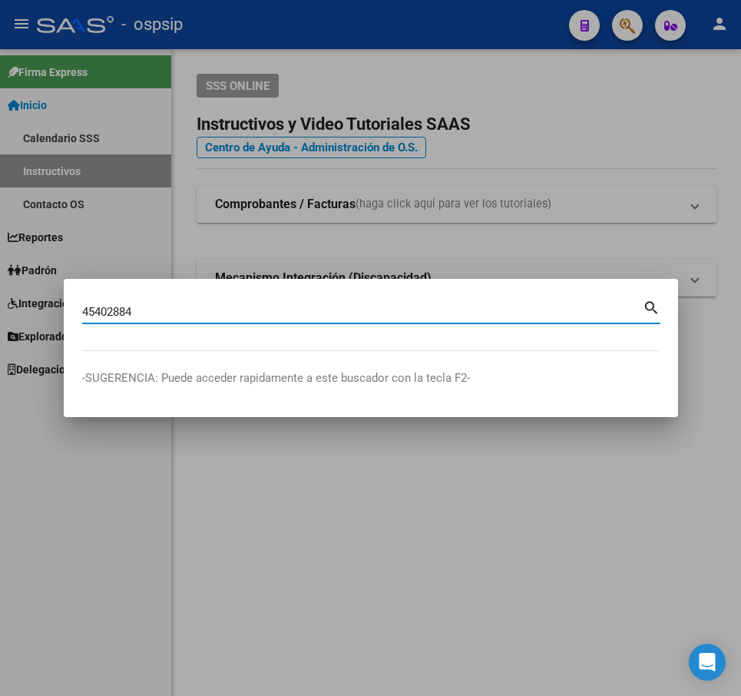
type input "45402884"
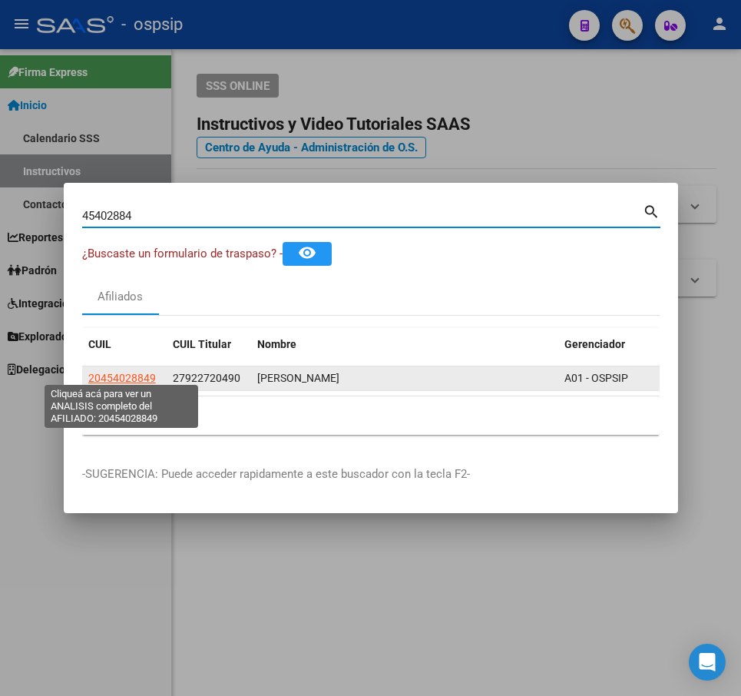
click at [117, 374] on span "20454028849" at bounding box center [122, 378] width 68 height 12
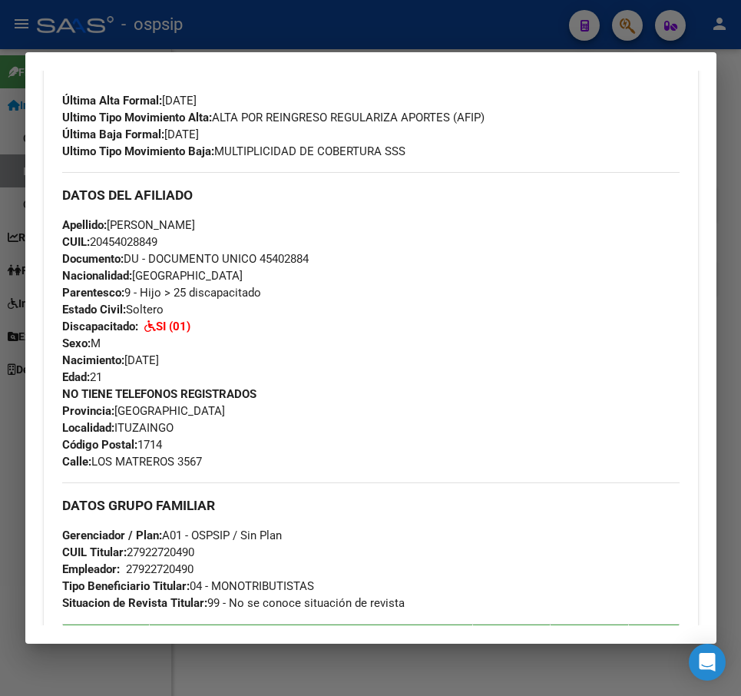
scroll to position [461, 0]
